Goal: Check status: Check status

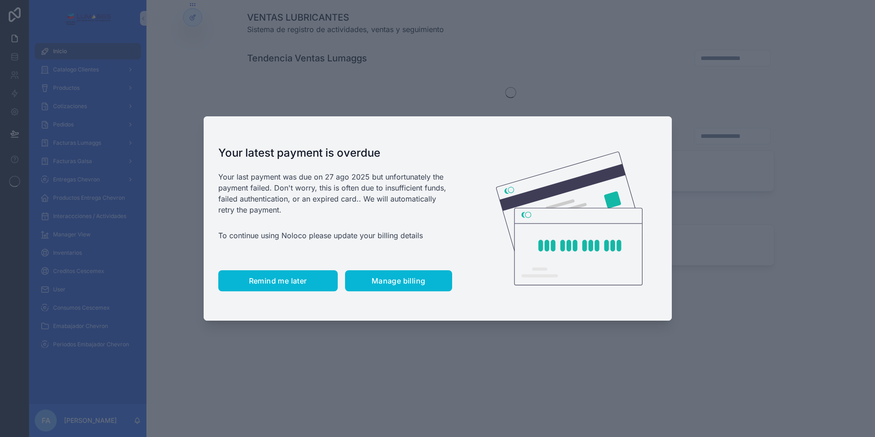
click at [300, 281] on span "Remind me later" at bounding box center [278, 280] width 58 height 9
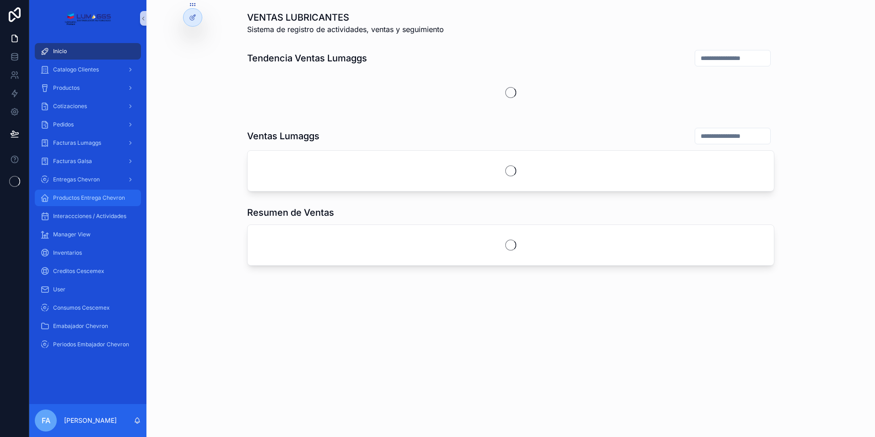
click at [93, 197] on span "Productos Entrega Chevron" at bounding box center [89, 197] width 72 height 7
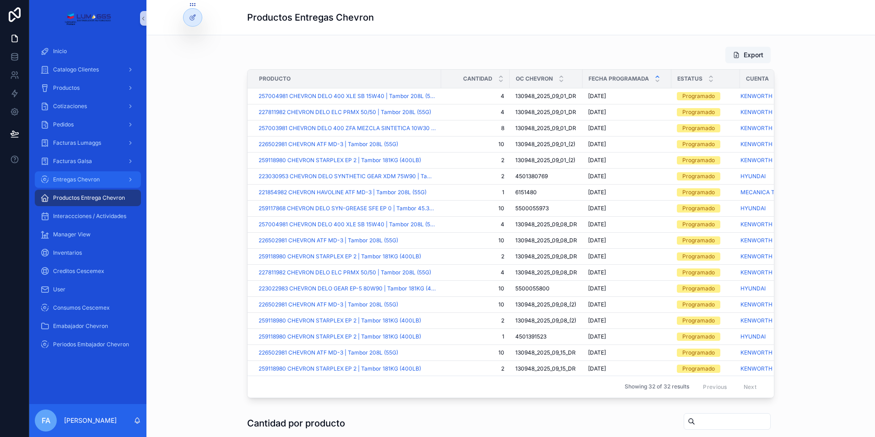
click at [76, 182] on span "Entregas Chevron" at bounding box center [76, 179] width 47 height 7
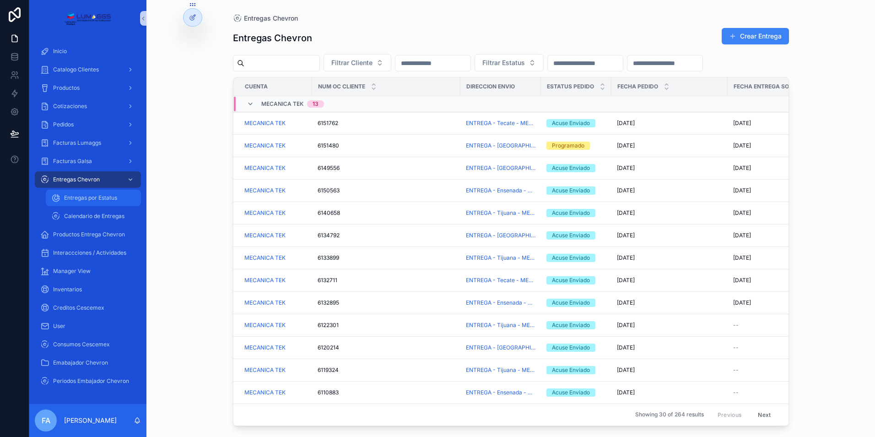
click at [97, 193] on div "Entregas por Estatus" at bounding box center [93, 197] width 84 height 15
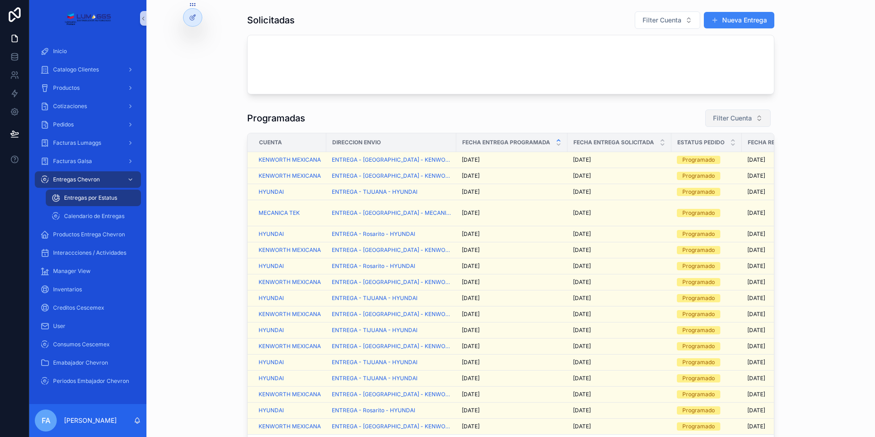
click at [735, 117] on span "Filter Cuenta" at bounding box center [732, 118] width 39 height 9
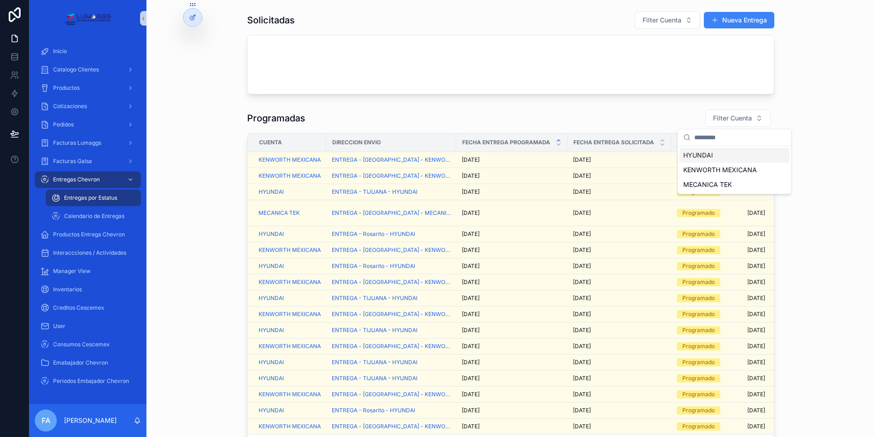
click at [691, 155] on span "HYUNDAI" at bounding box center [698, 155] width 30 height 9
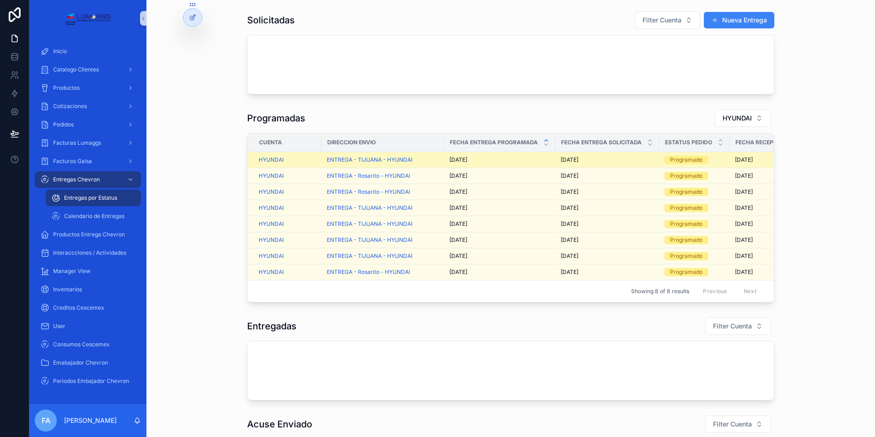
click at [514, 159] on div "[DATE] [DATE]" at bounding box center [499, 159] width 100 height 7
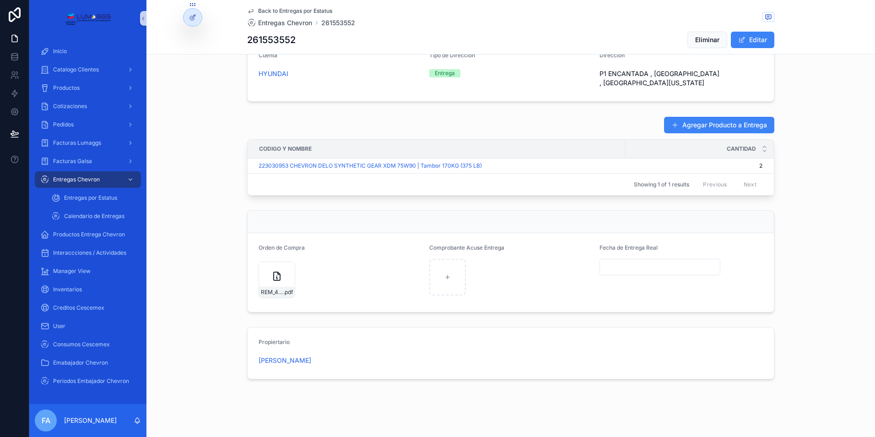
scroll to position [331, 0]
click at [285, 263] on icon "scrollable content" at bounding box center [287, 266] width 7 height 7
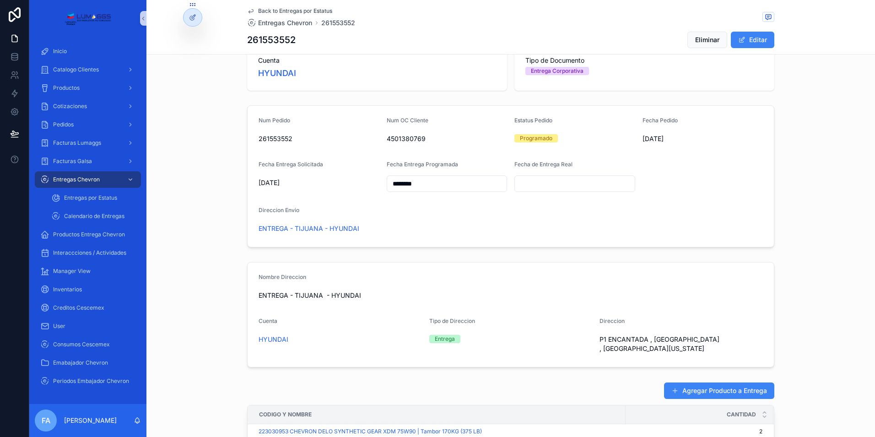
scroll to position [57, 0]
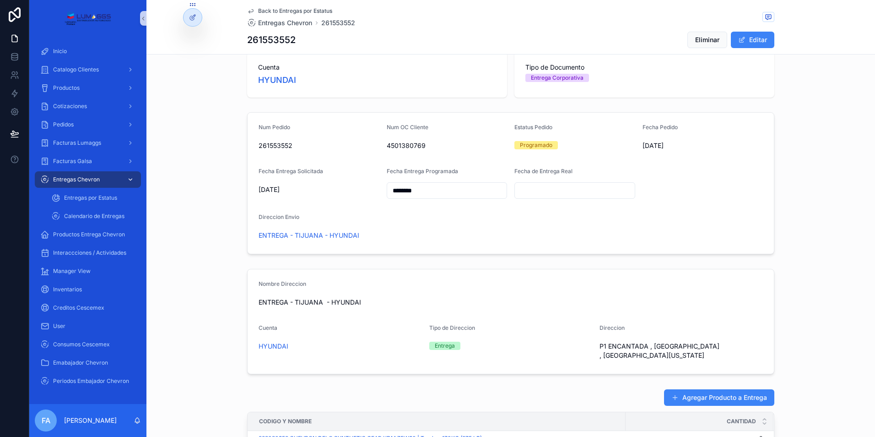
click at [84, 177] on span "Entregas Chevron" at bounding box center [76, 179] width 47 height 7
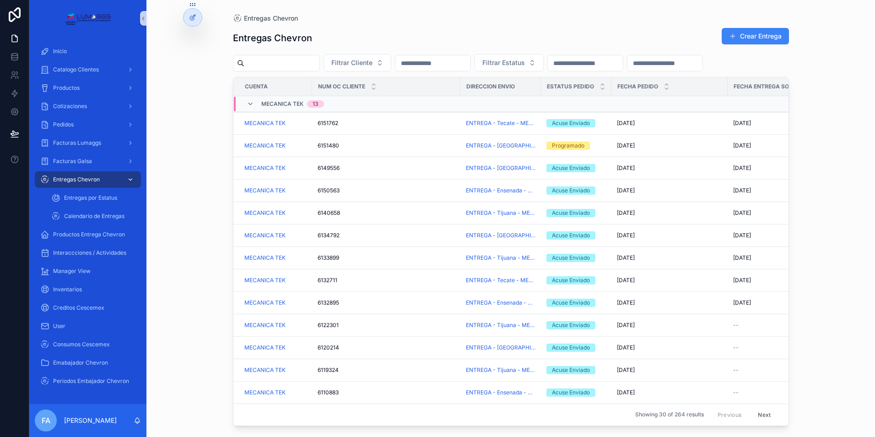
click at [108, 177] on div "Entregas Chevron" at bounding box center [87, 179] width 95 height 15
click at [103, 195] on span "Entregas por Estatus" at bounding box center [90, 197] width 53 height 7
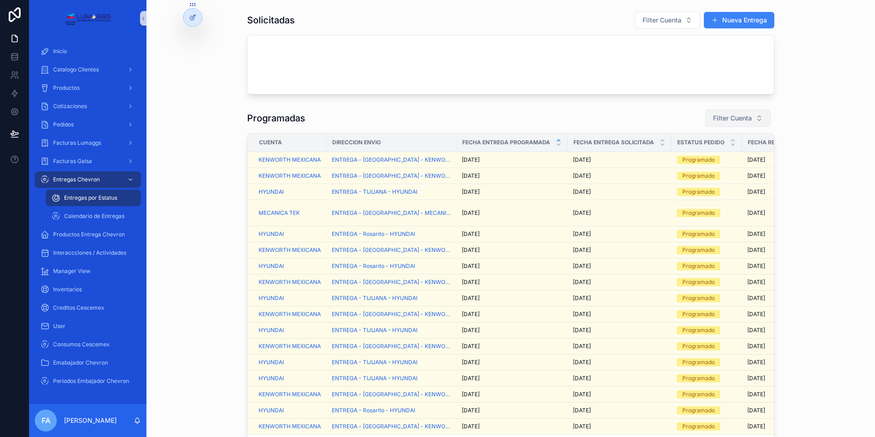
click at [727, 116] on span "Filter Cuenta" at bounding box center [732, 118] width 39 height 9
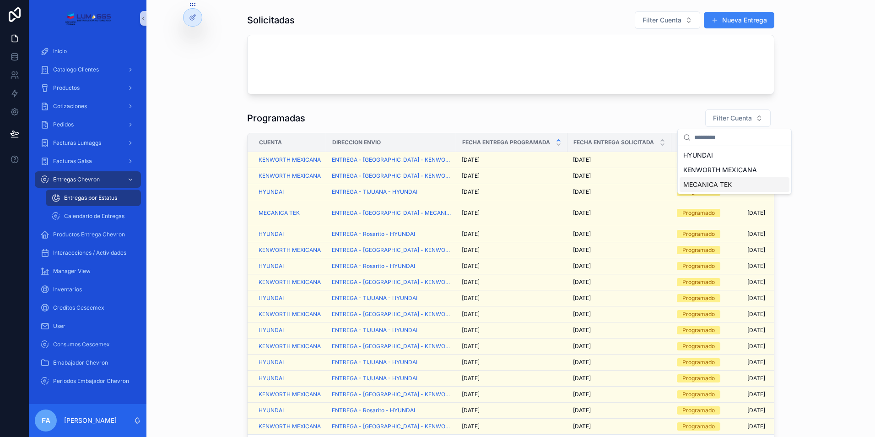
click at [720, 181] on span "MECANICA TEK" at bounding box center [707, 184] width 49 height 9
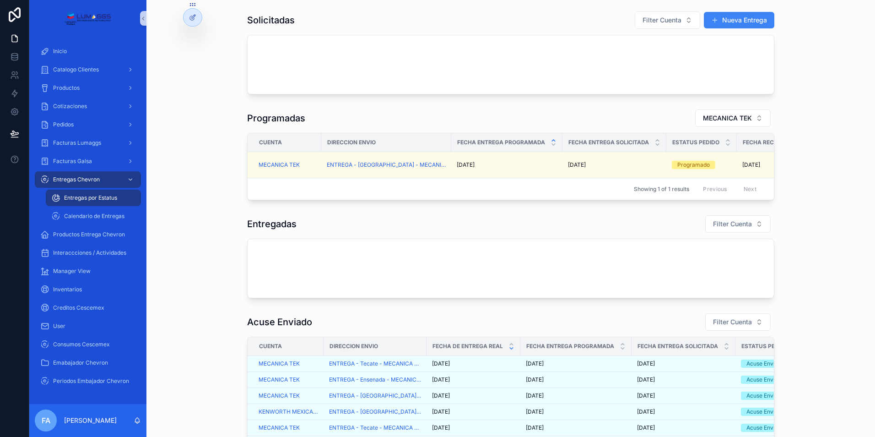
click at [476, 187] on div "Showing 1 of 1 results Previous Next" at bounding box center [511, 189] width 526 height 22
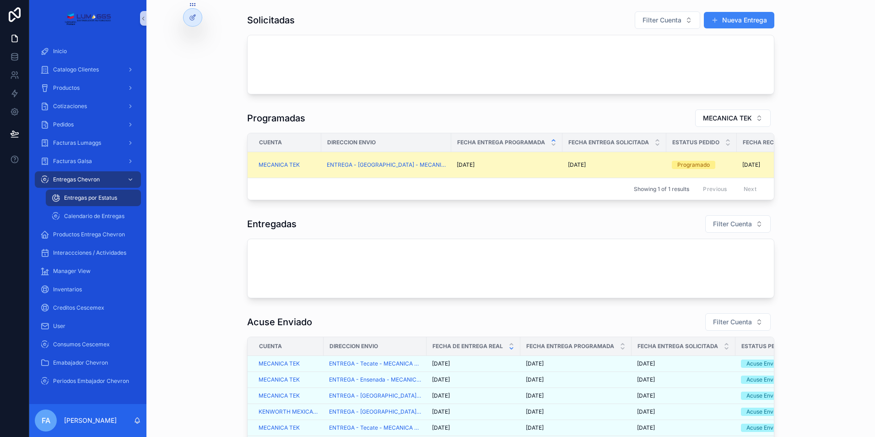
click at [492, 175] on td "[DATE] [DATE]" at bounding box center [506, 165] width 111 height 26
click at [501, 164] on div "[DATE] [DATE]" at bounding box center [507, 164] width 100 height 7
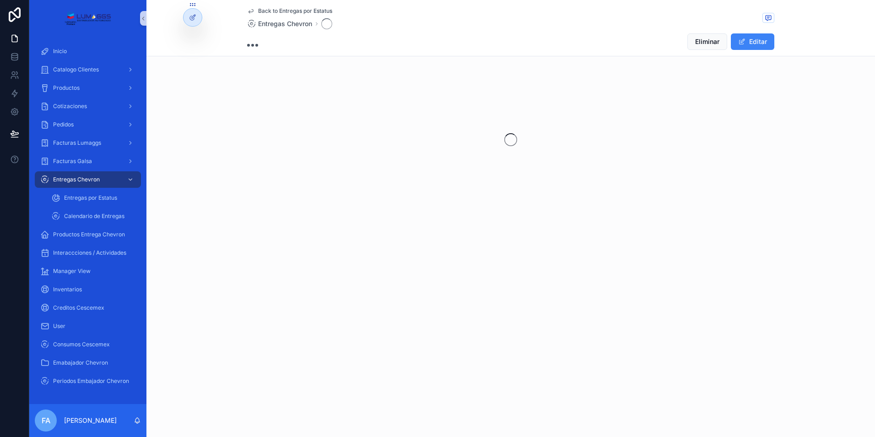
click at [501, 164] on div "scrollable content" at bounding box center [510, 139] width 729 height 145
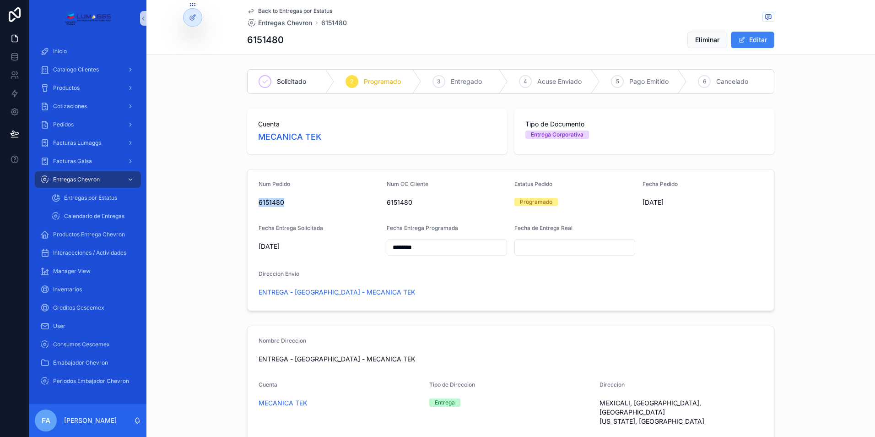
drag, startPoint x: 283, startPoint y: 204, endPoint x: 251, endPoint y: 204, distance: 32.5
click at [251, 204] on form "Num Pedido 6151480 Num OC Cliente 6151480 Estatus Pedido Programado Fecha Pedid…" at bounding box center [511, 239] width 526 height 141
copy span "6151480"
